Goal: Information Seeking & Learning: Understand process/instructions

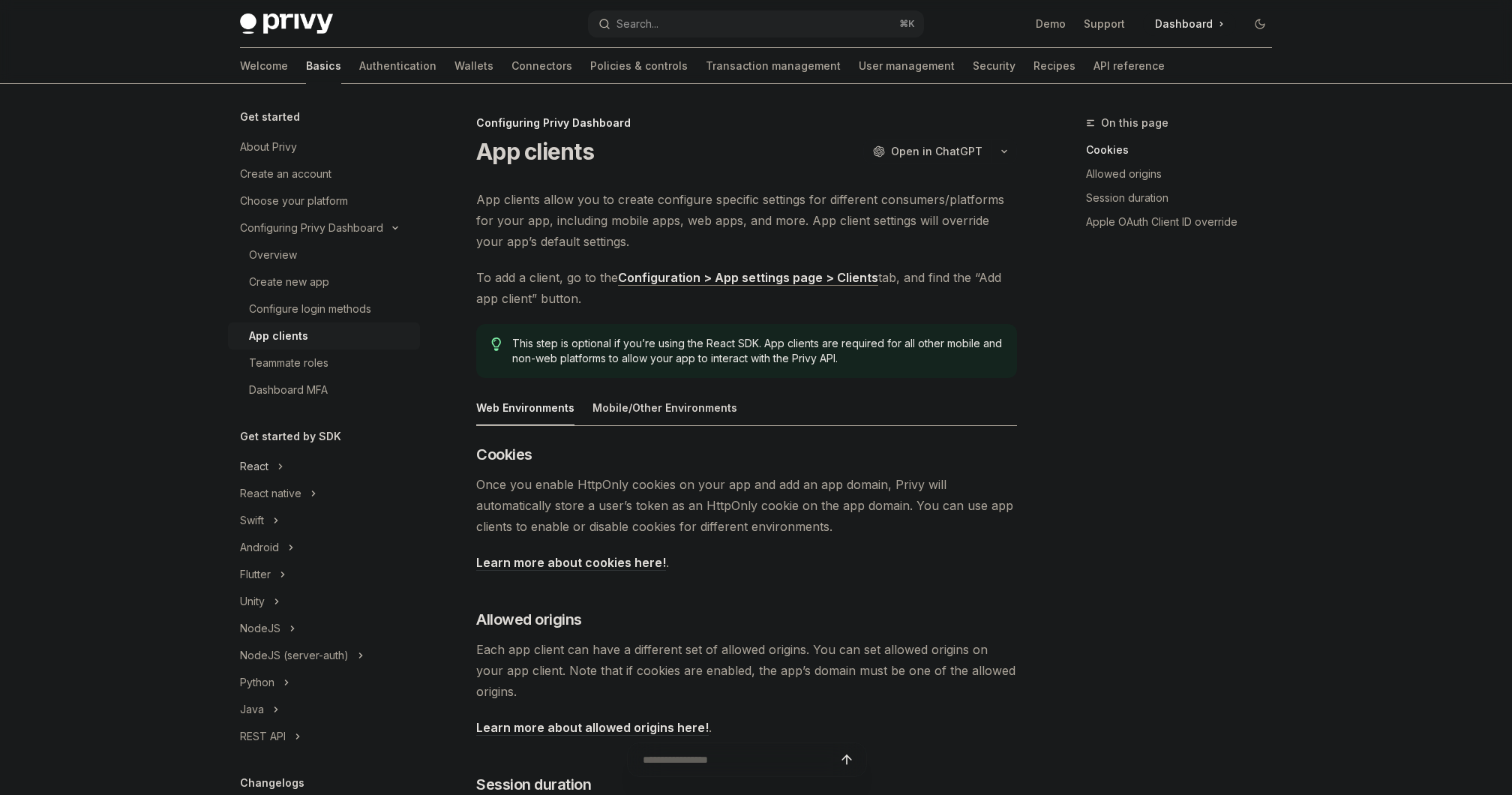
click at [249, 473] on div "React" at bounding box center [254, 466] width 29 height 18
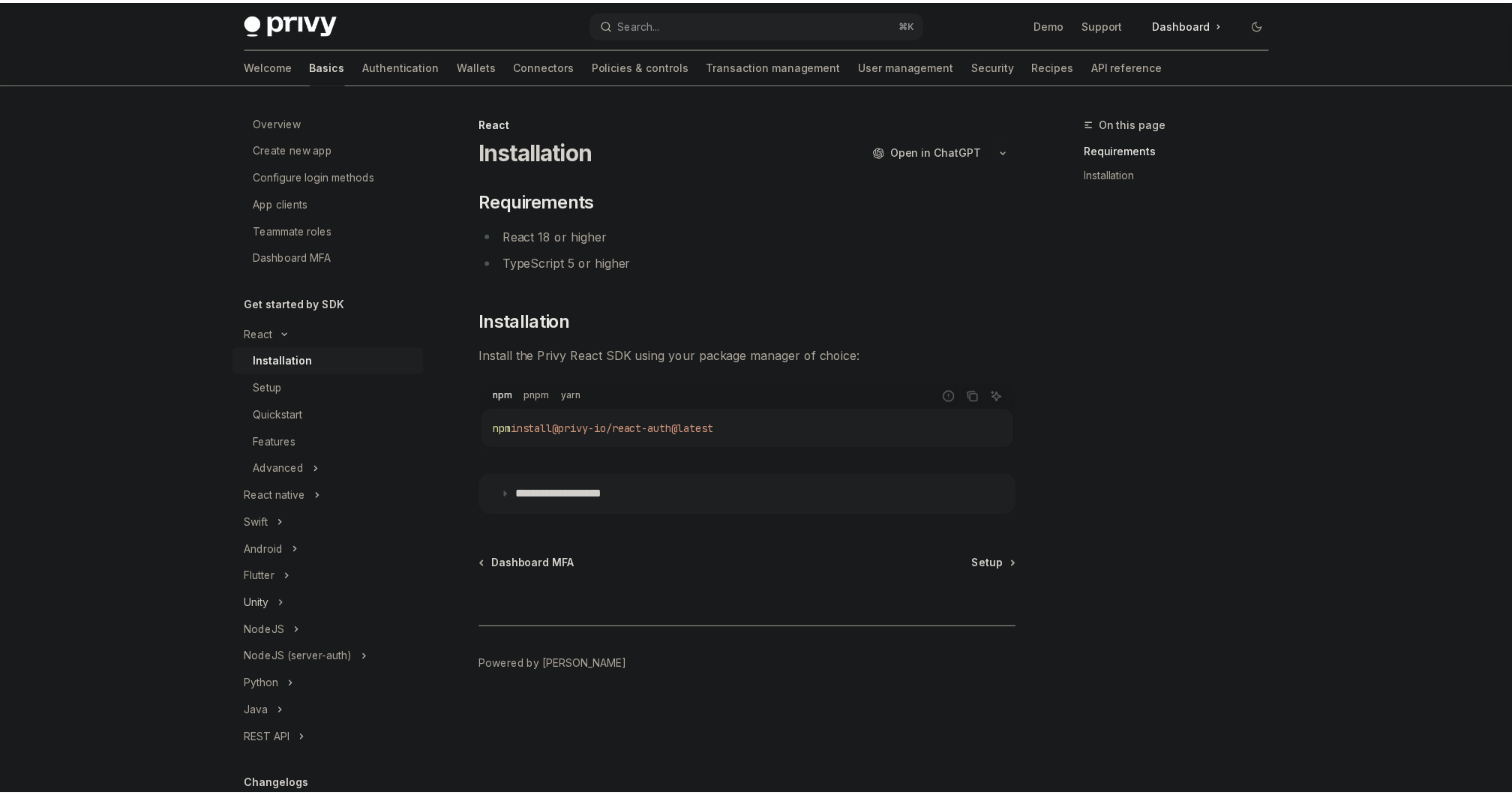
scroll to position [161, 0]
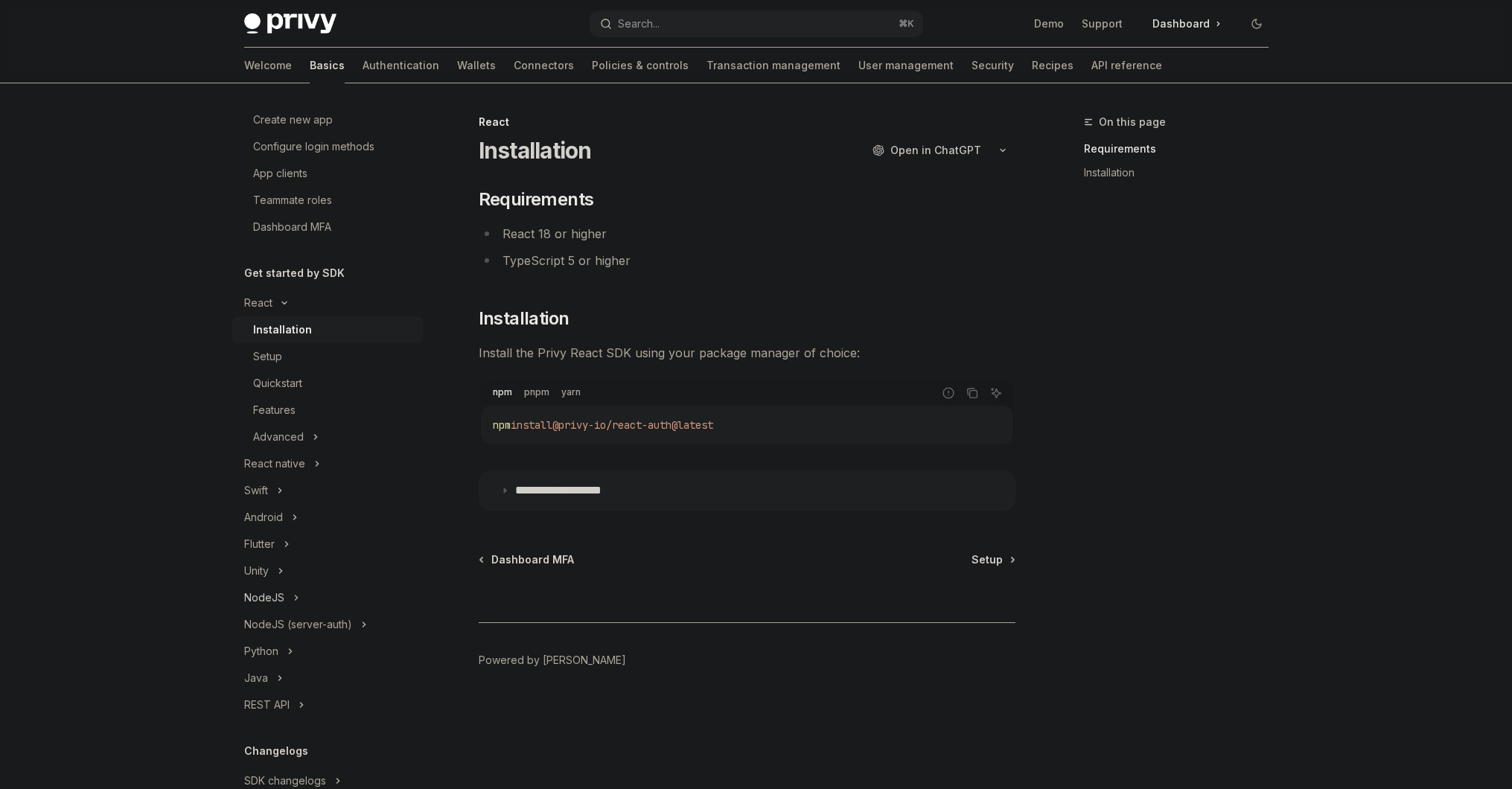
click at [264, 595] on div "NodeJS" at bounding box center [265, 597] width 41 height 18
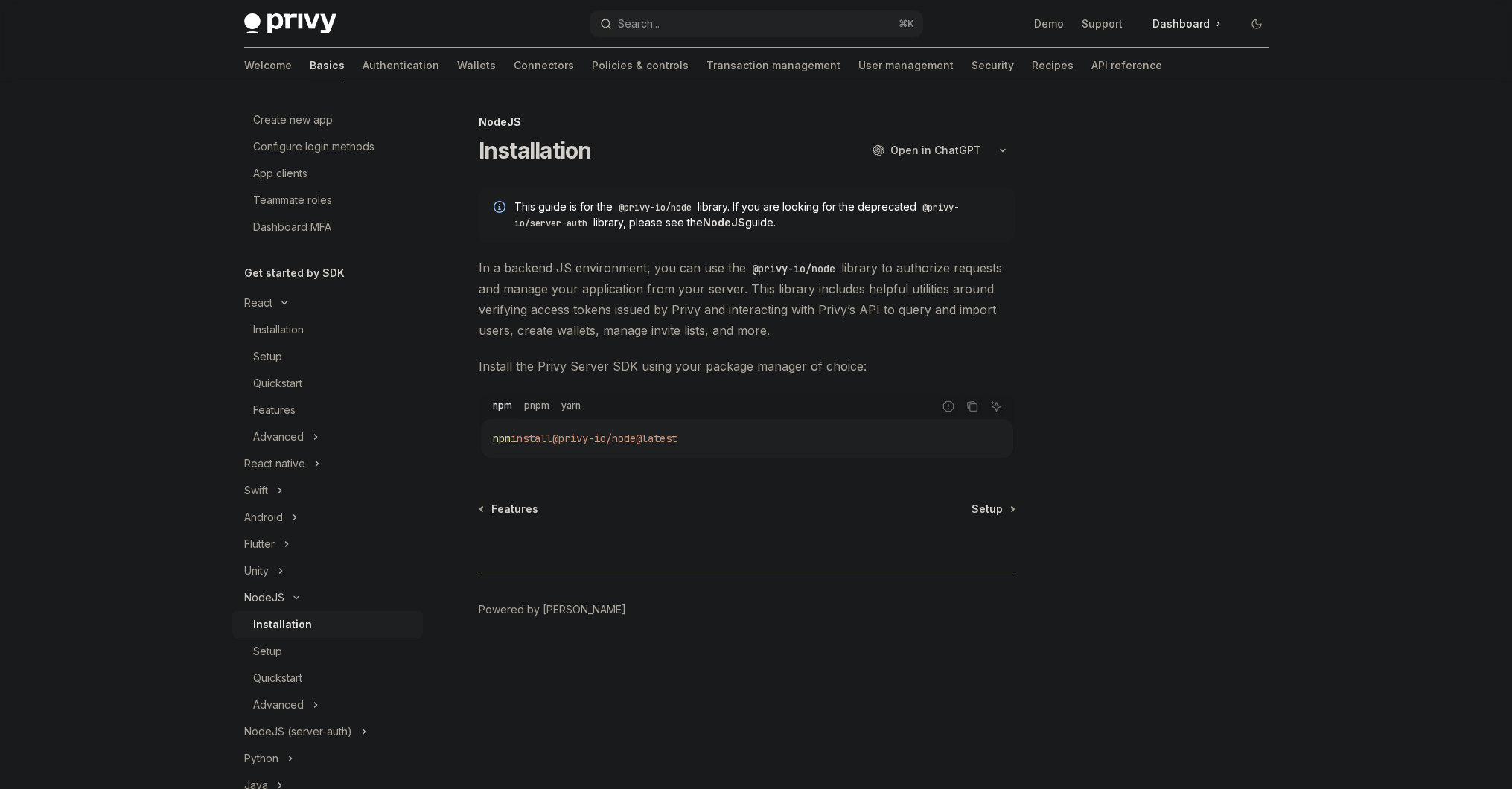
click at [269, 599] on div "NodeJS" at bounding box center [265, 597] width 41 height 18
click at [278, 385] on div "Quickstart" at bounding box center [278, 383] width 49 height 18
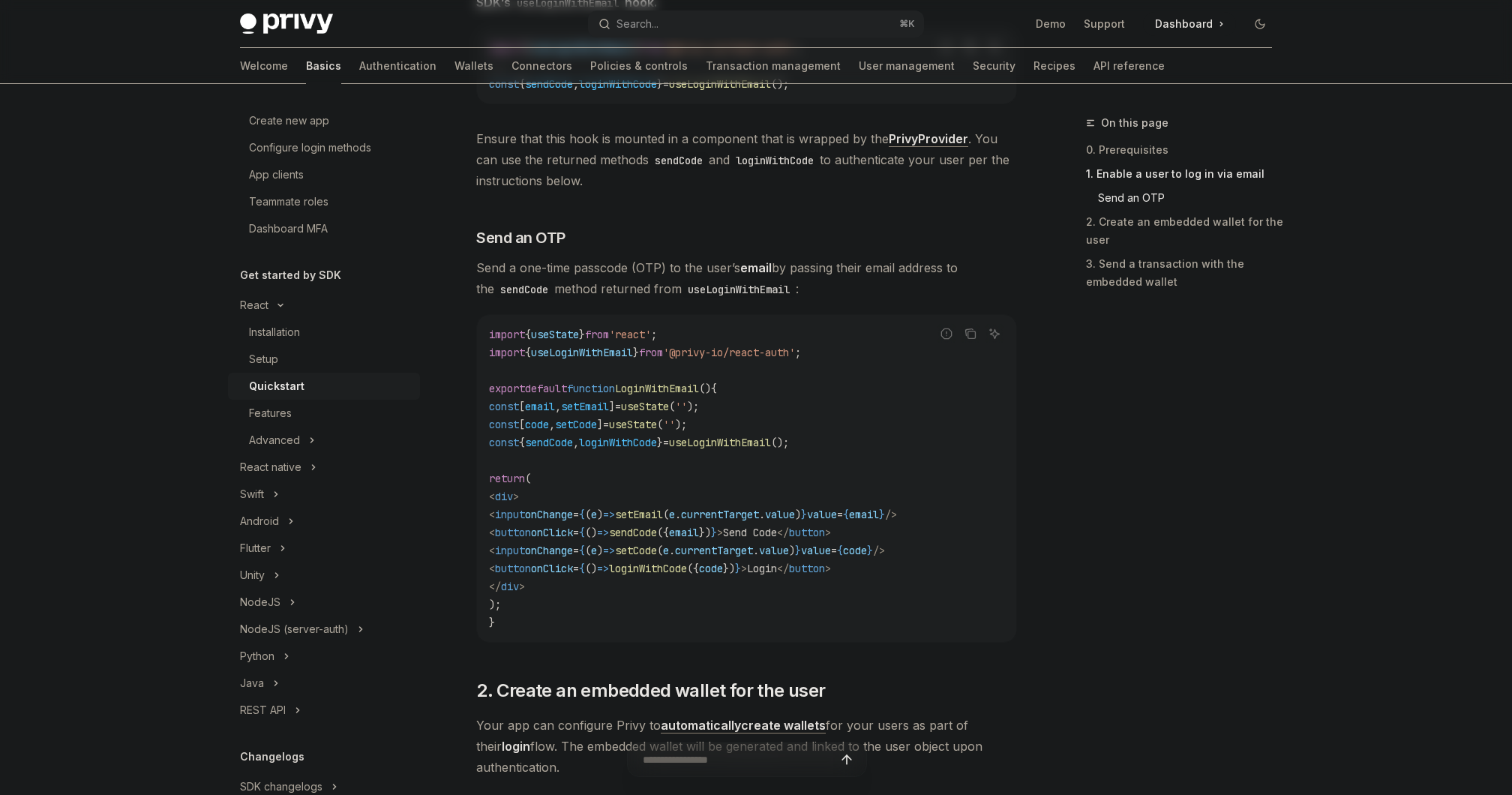
scroll to position [22, 0]
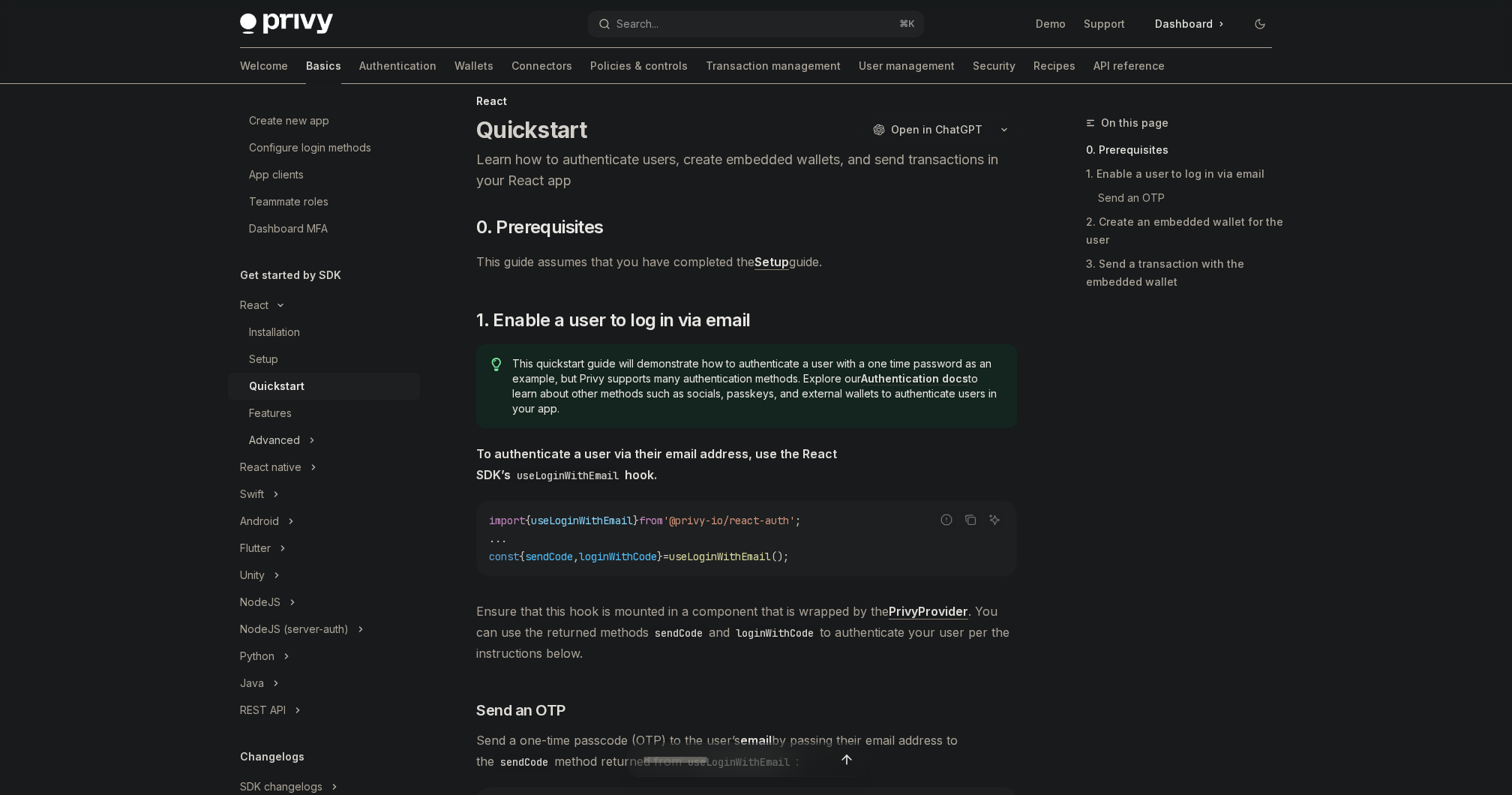
click at [314, 448] on icon at bounding box center [312, 440] width 6 height 18
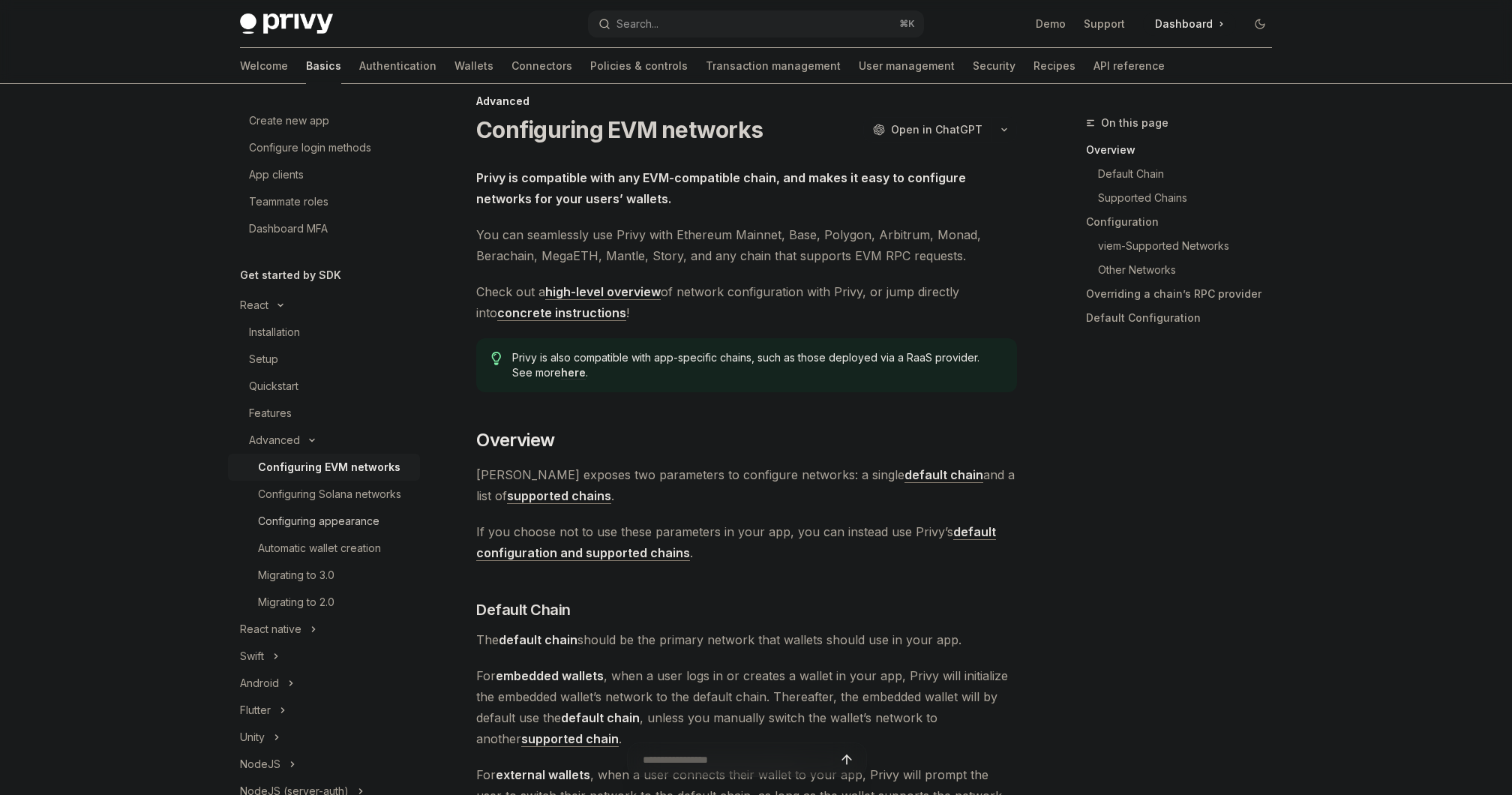
click at [348, 530] on div "Configuring appearance" at bounding box center [319, 521] width 122 height 18
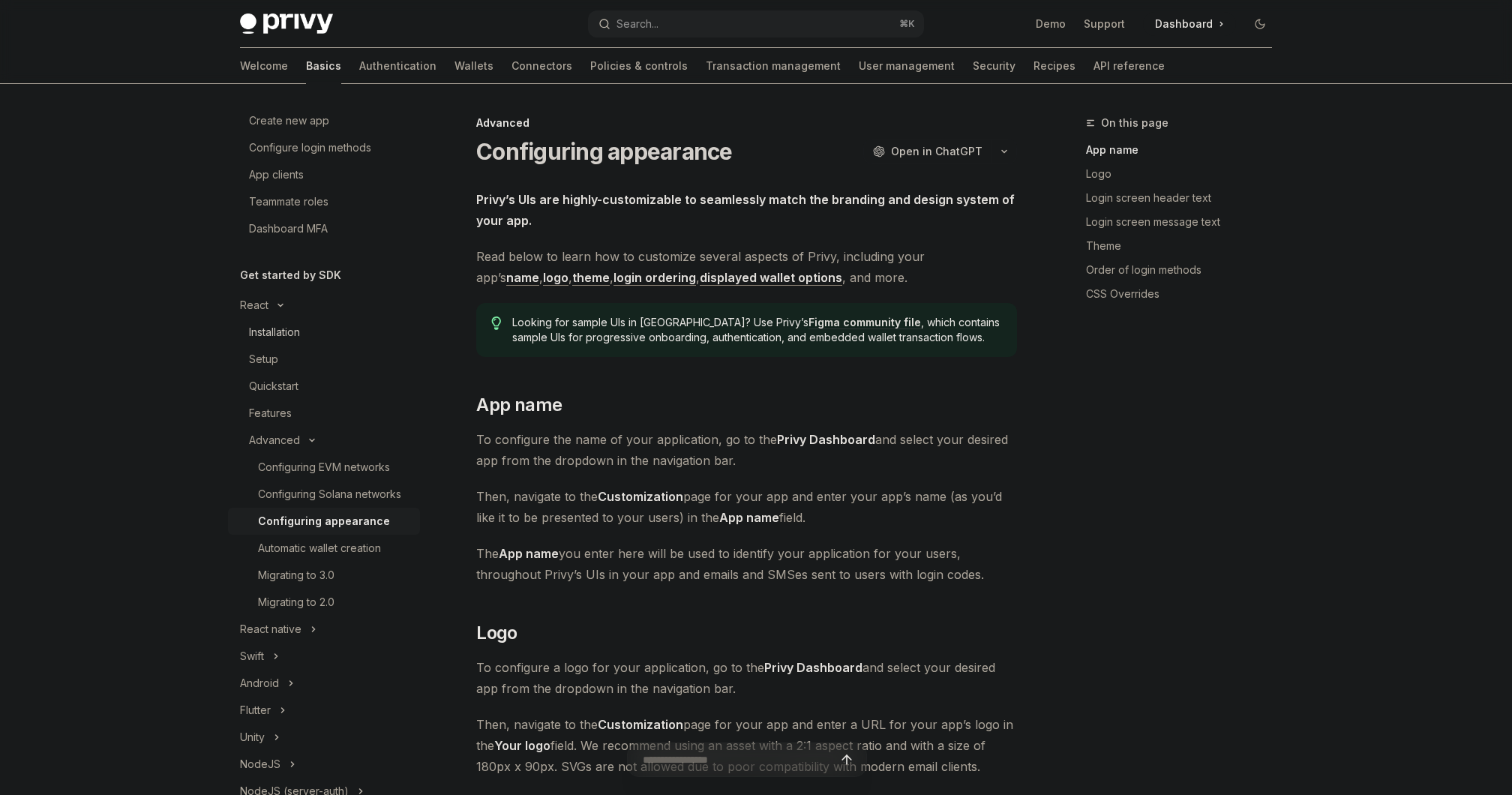
click at [276, 328] on div "Installation" at bounding box center [274, 332] width 51 height 18
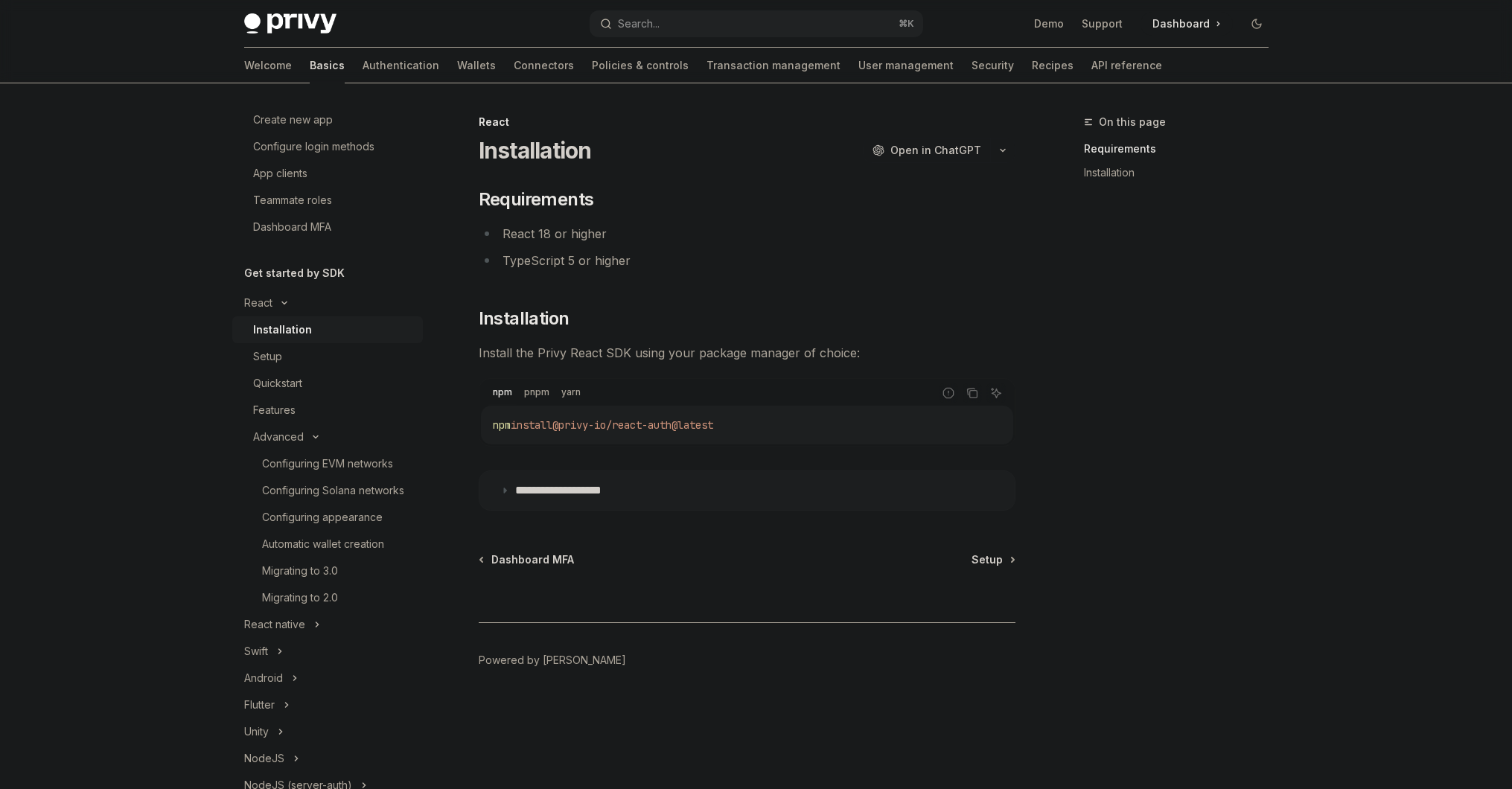
click at [563, 474] on summary "**********" at bounding box center [747, 490] width 535 height 39
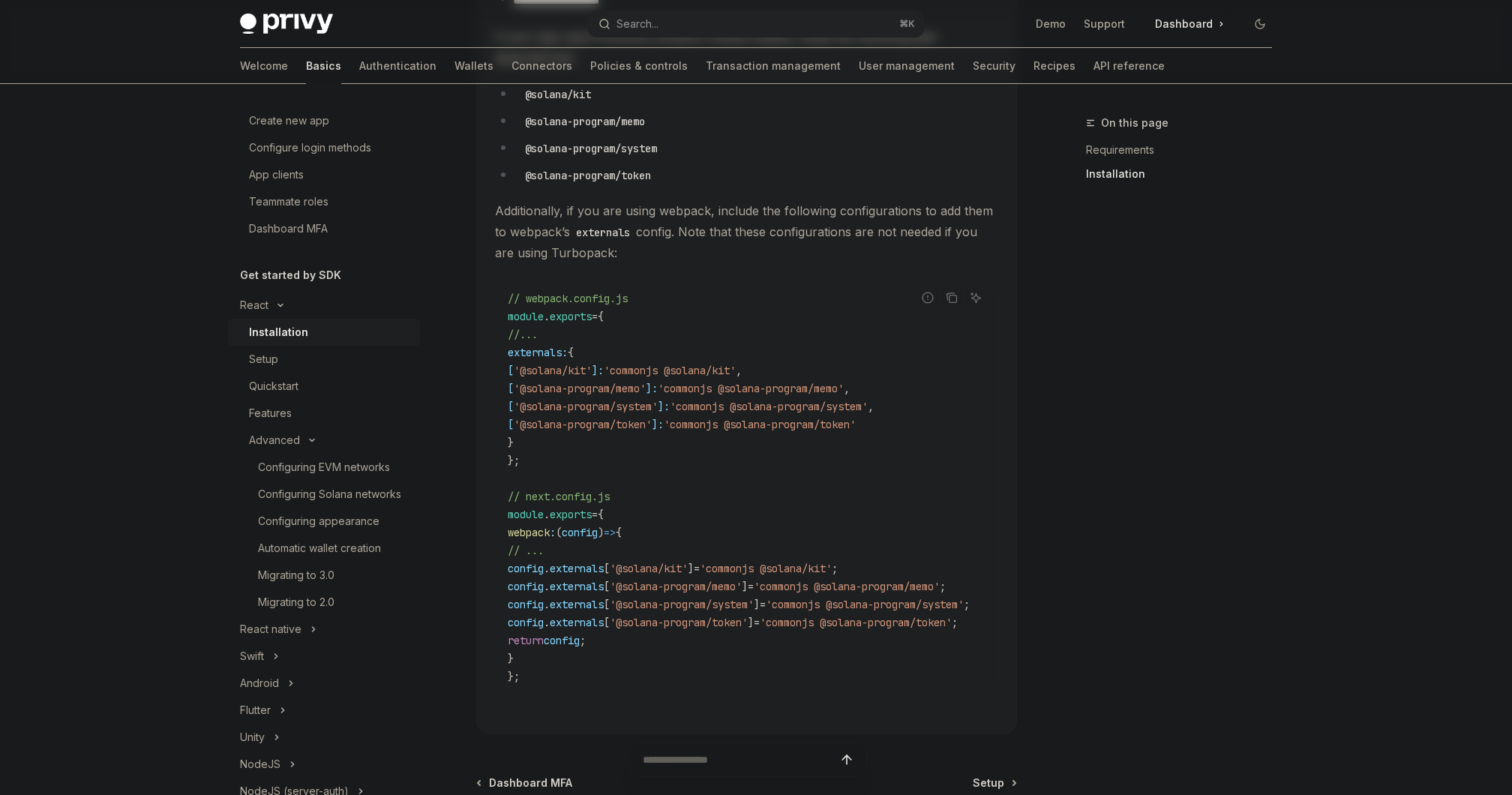
scroll to position [500, 0]
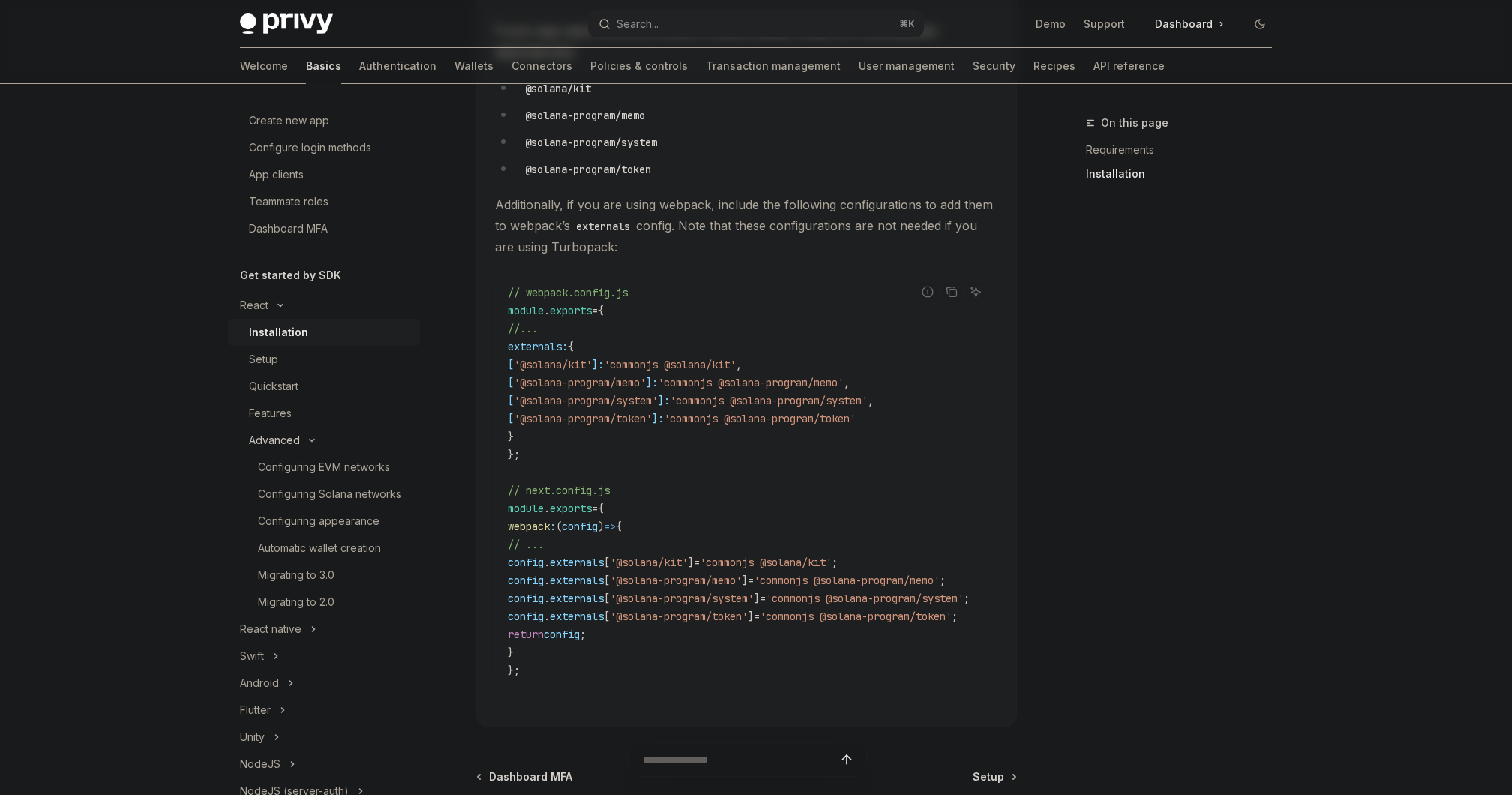
click at [302, 435] on div "Advanced" at bounding box center [324, 440] width 192 height 27
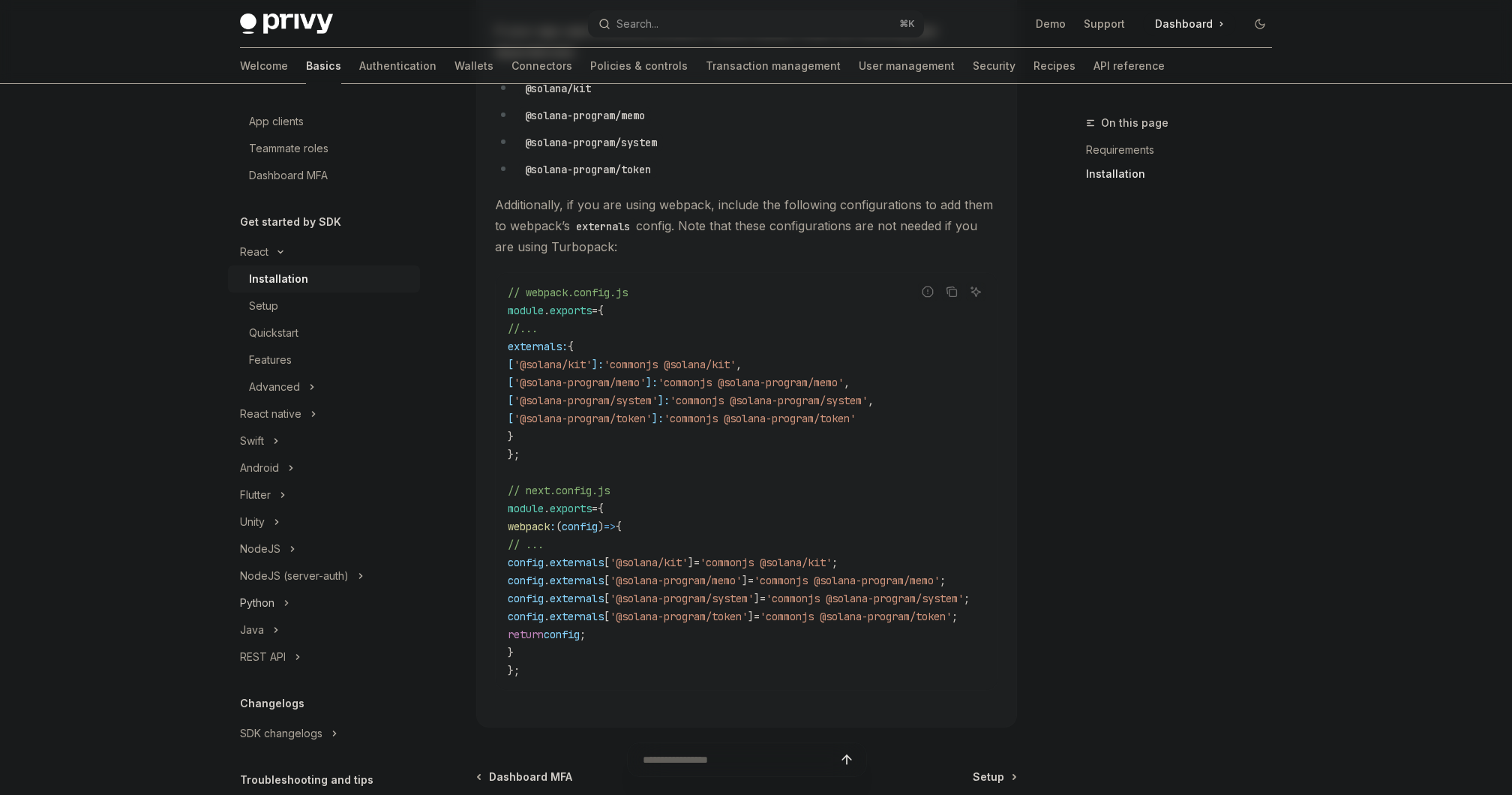
scroll to position [215, 0]
click at [281, 649] on div "REST API" at bounding box center [263, 656] width 46 height 18
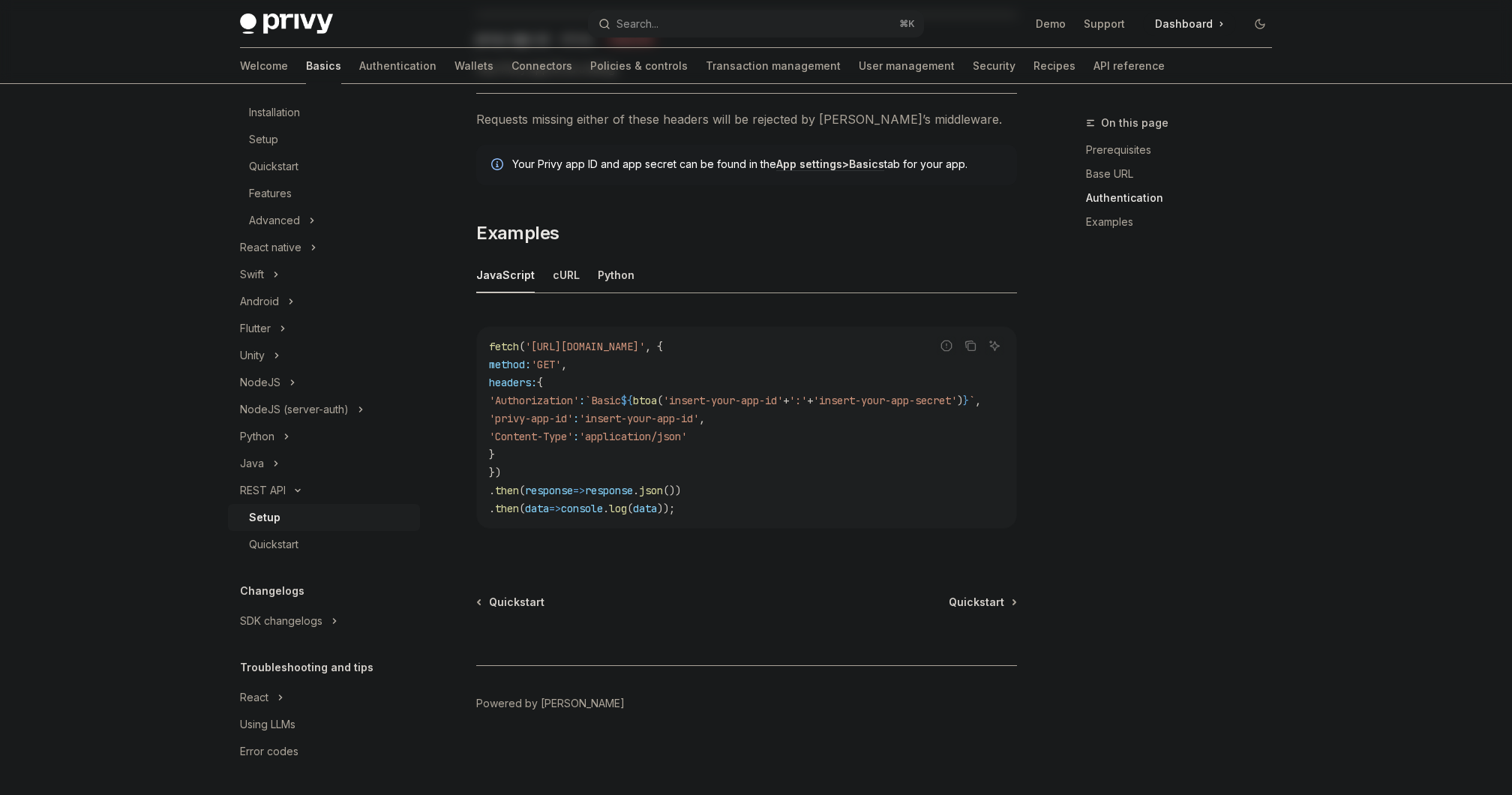
scroll to position [651, 0]
click at [278, 542] on div "Quickstart" at bounding box center [273, 544] width 50 height 18
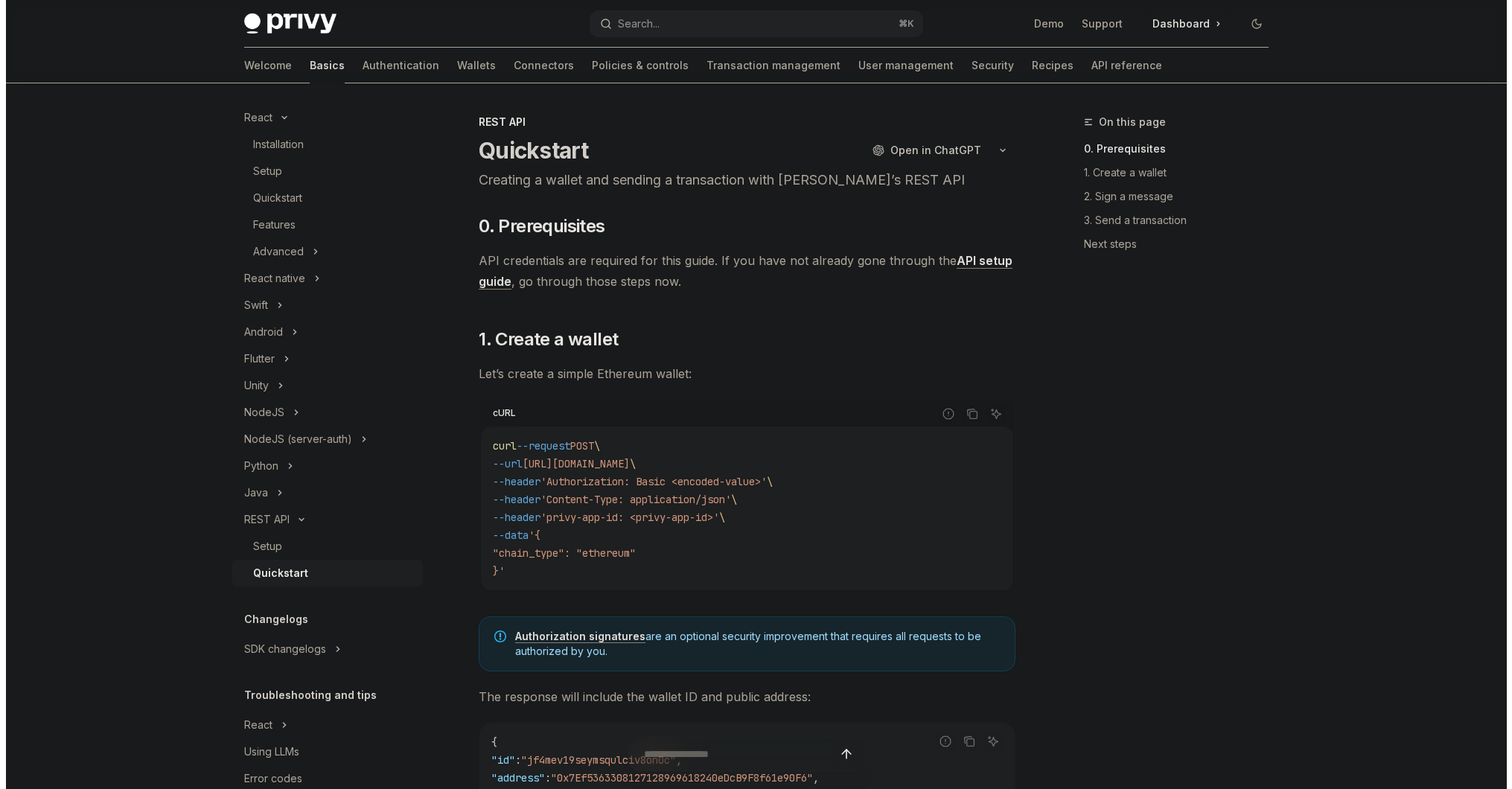
scroll to position [366, 0]
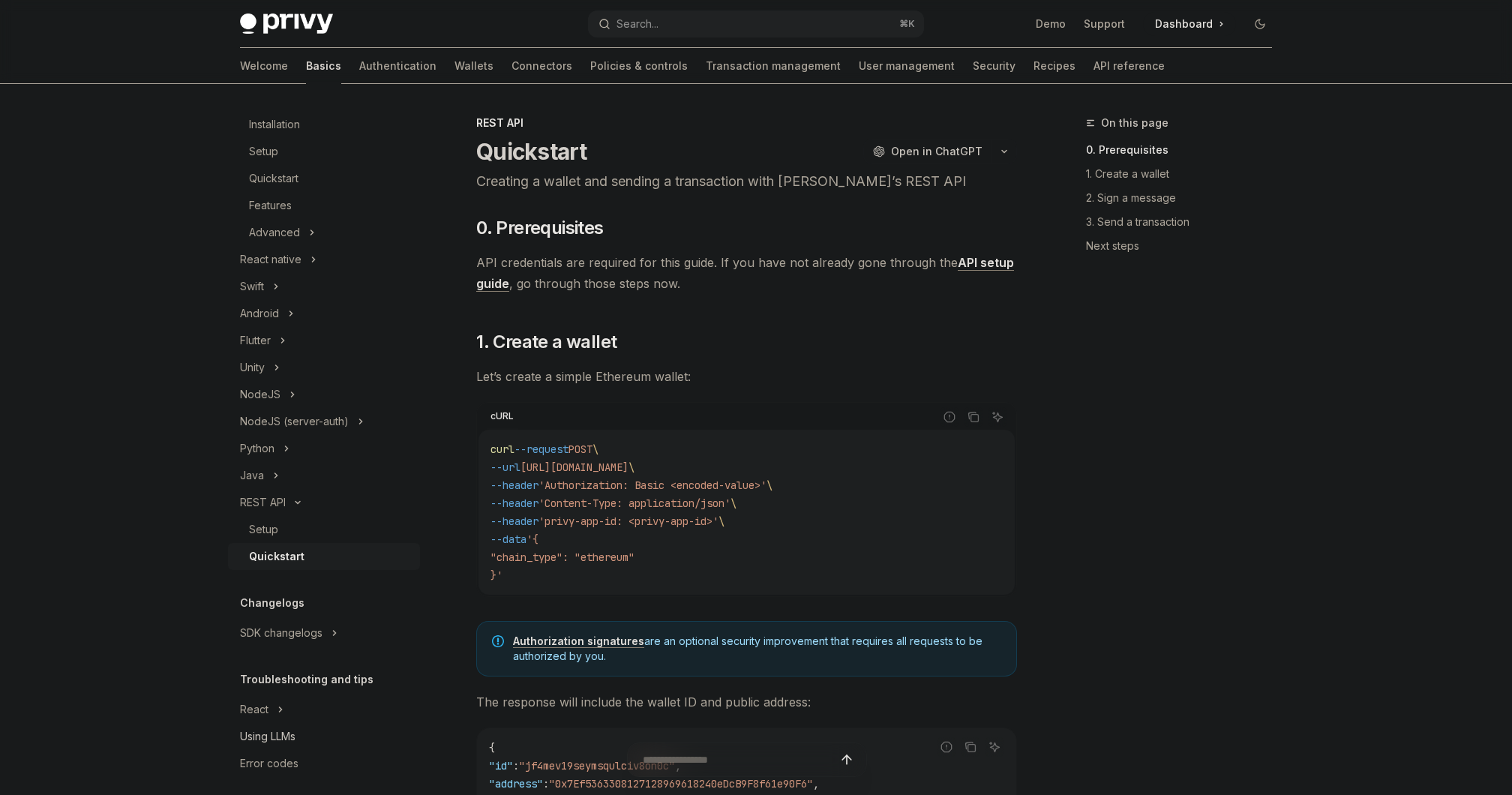
click at [288, 737] on div "Using LLMs" at bounding box center [268, 736] width 56 height 18
type textarea "*"
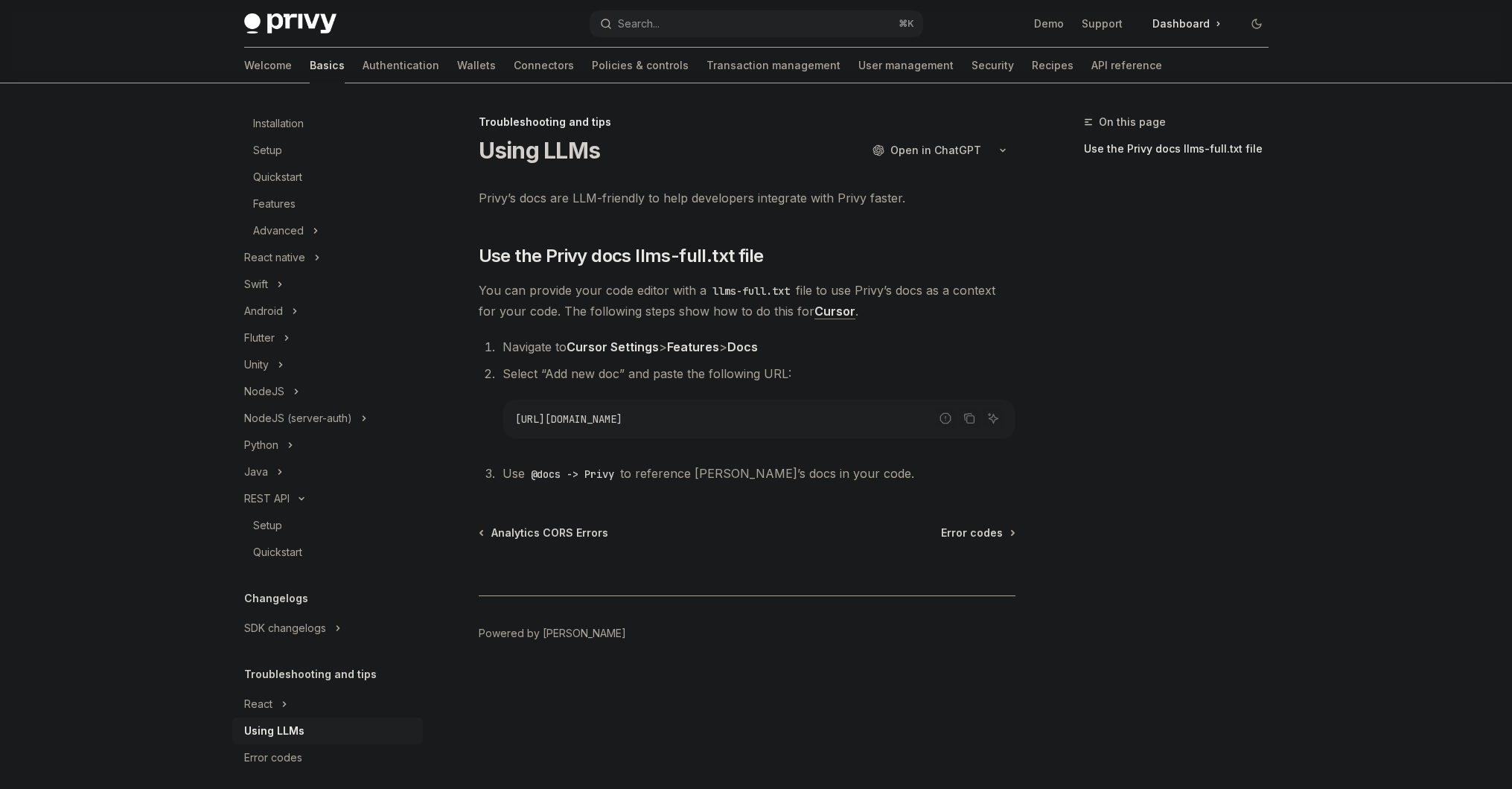
click at [622, 422] on span "[URL][DOMAIN_NAME]" at bounding box center [569, 419] width 107 height 14
click at [621, 371] on span "Select “Add new doc” and paste the following URL:" at bounding box center [647, 373] width 289 height 15
click at [974, 423] on icon "Copy the contents from the code block" at bounding box center [970, 418] width 12 height 12
